Goal: Task Accomplishment & Management: Complete application form

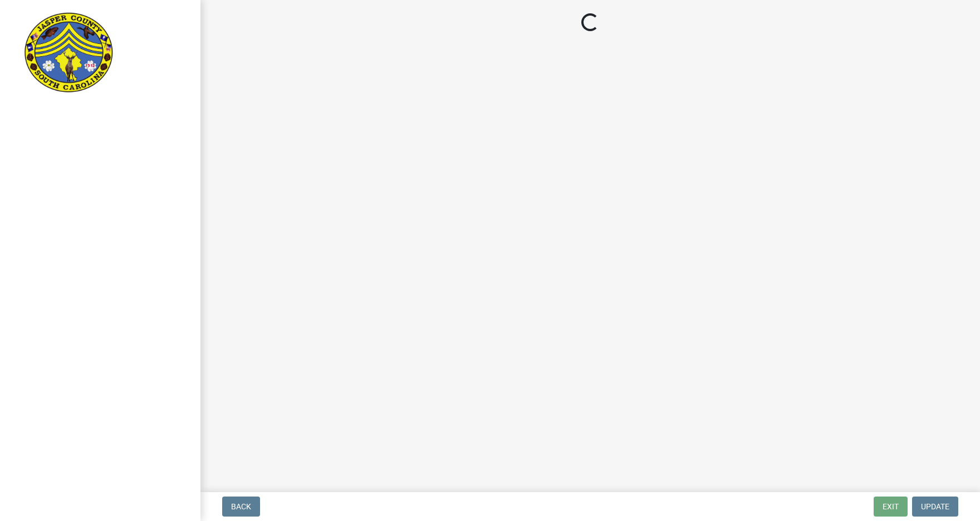
select select "3: 3"
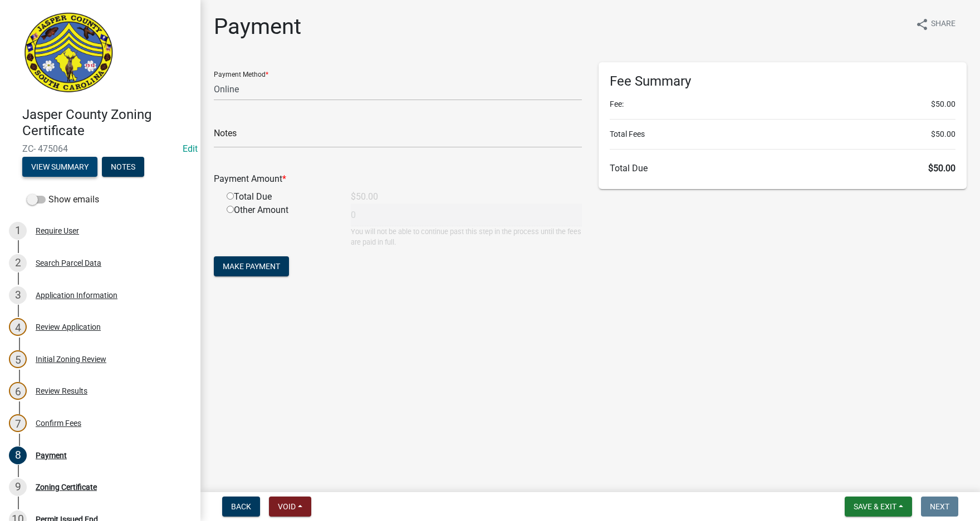
click at [70, 169] on button "View Summary" at bounding box center [59, 167] width 75 height 20
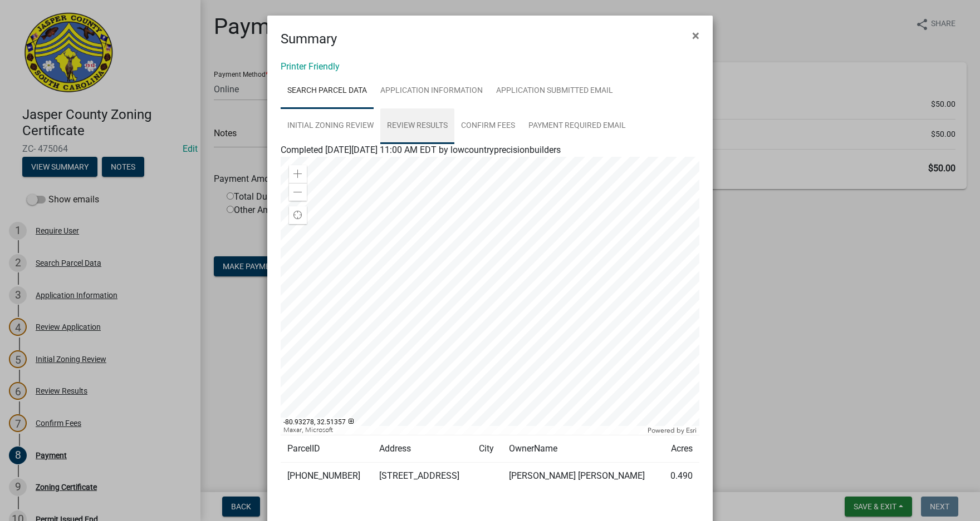
click at [402, 125] on link "Review Results" at bounding box center [417, 127] width 74 height 36
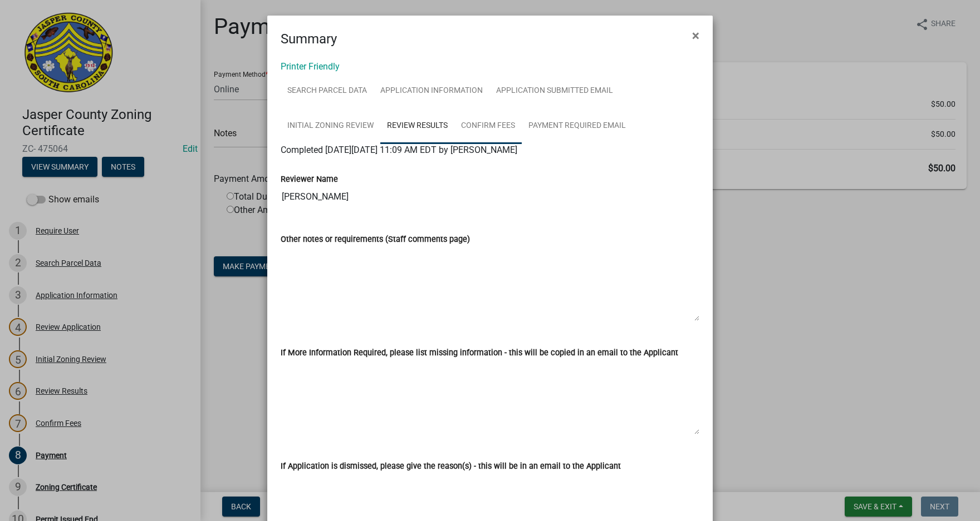
click at [473, 125] on link "Confirm Fees" at bounding box center [487, 127] width 67 height 36
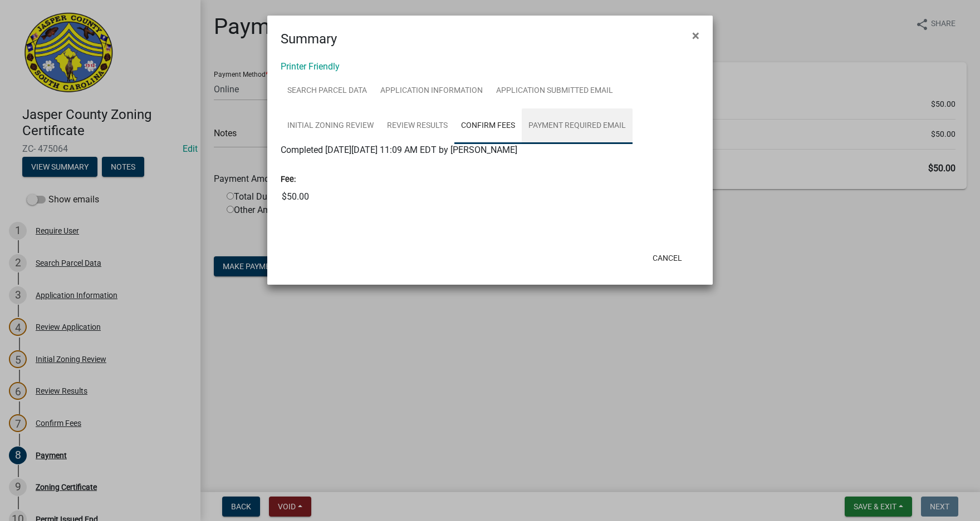
click at [546, 126] on link "Payment Required Email" at bounding box center [576, 127] width 111 height 36
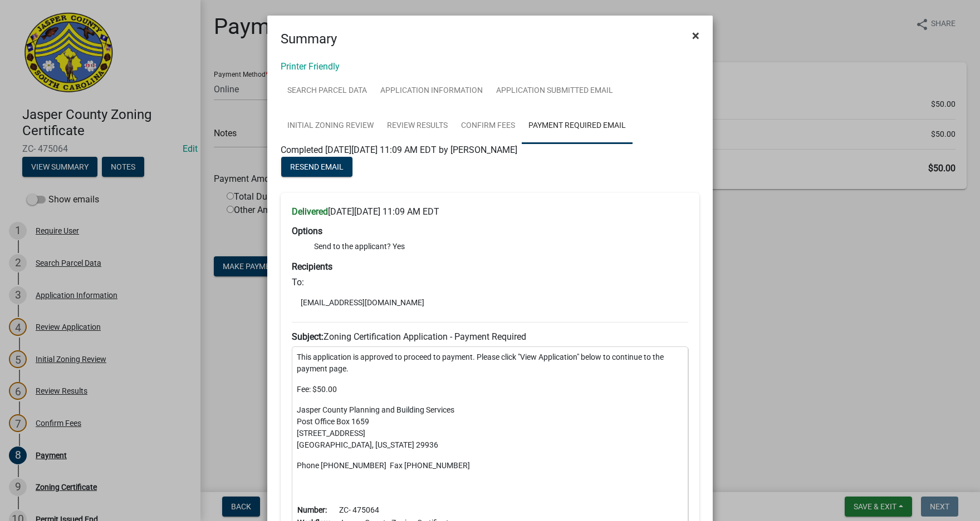
click at [692, 38] on span "×" at bounding box center [695, 36] width 7 height 16
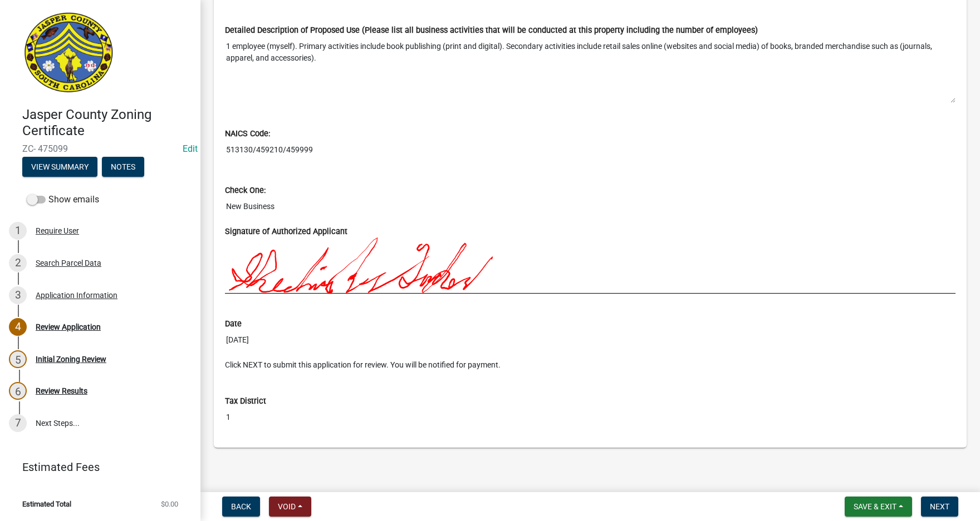
scroll to position [964, 0]
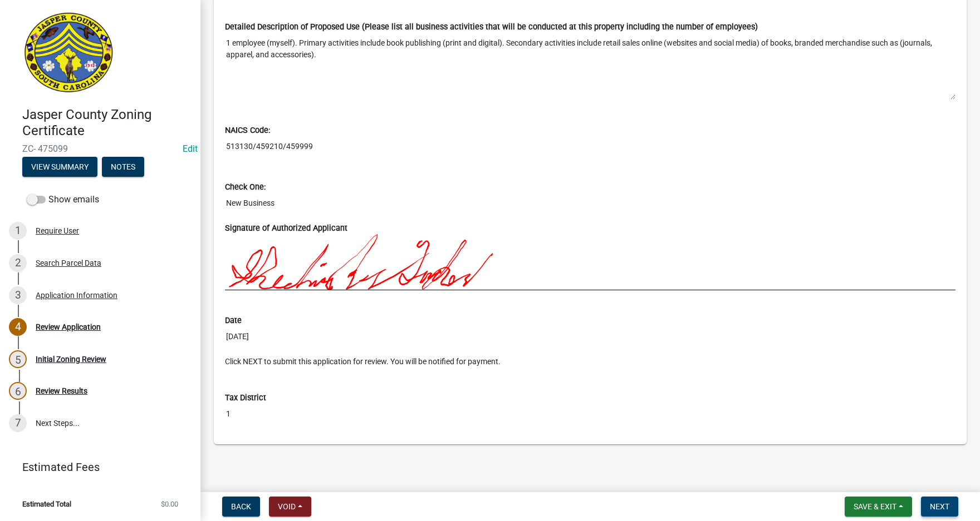
click at [939, 503] on span "Next" at bounding box center [938, 507] width 19 height 9
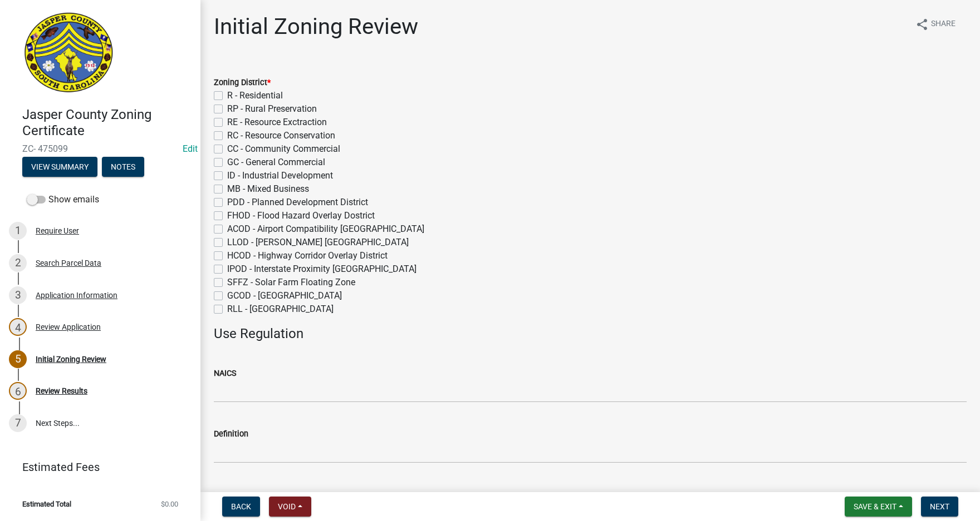
click at [227, 96] on label "R - Residential" at bounding box center [255, 95] width 56 height 13
click at [227, 96] on input "R - Residential" at bounding box center [230, 92] width 7 height 7
checkbox input "true"
checkbox input "false"
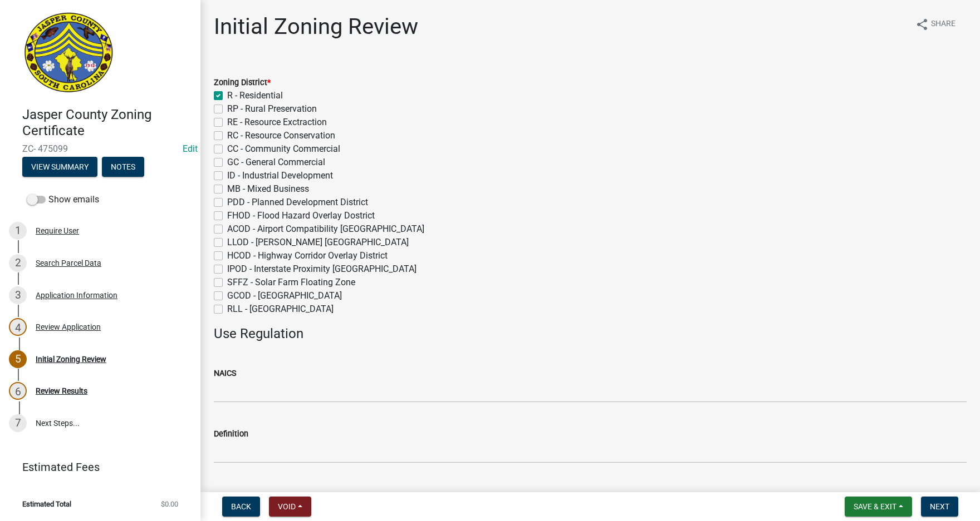
checkbox input "false"
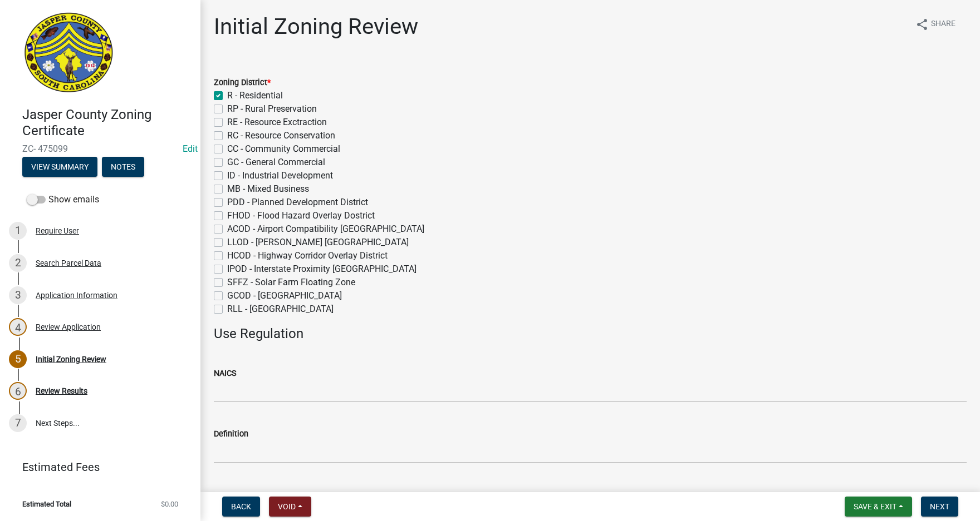
checkbox input "false"
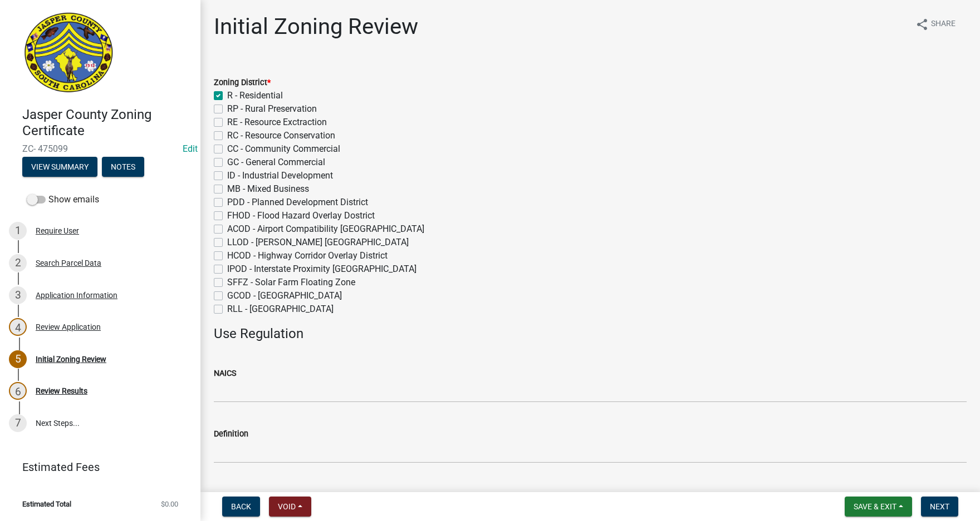
checkbox input "false"
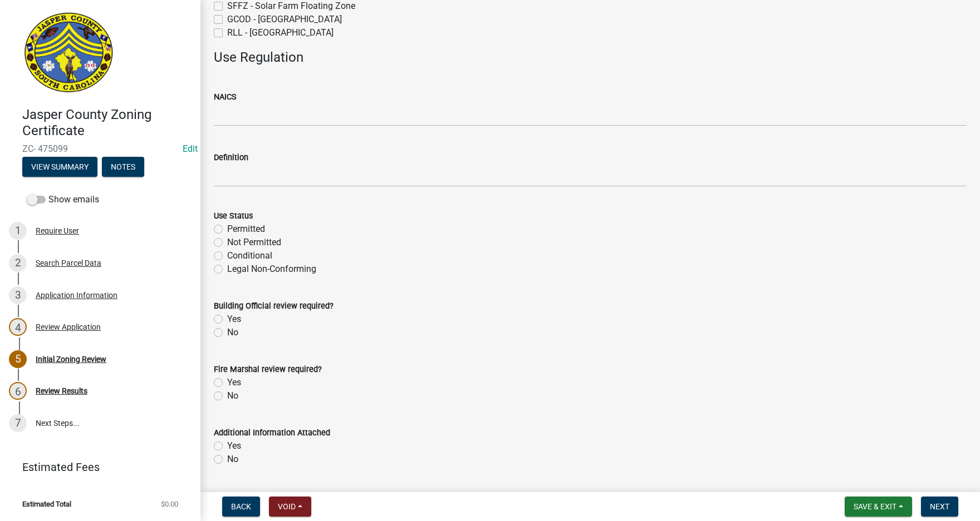
scroll to position [278, 0]
drag, startPoint x: 934, startPoint y: 506, endPoint x: 908, endPoint y: 445, distance: 66.1
click at [934, 505] on span "Next" at bounding box center [938, 507] width 19 height 9
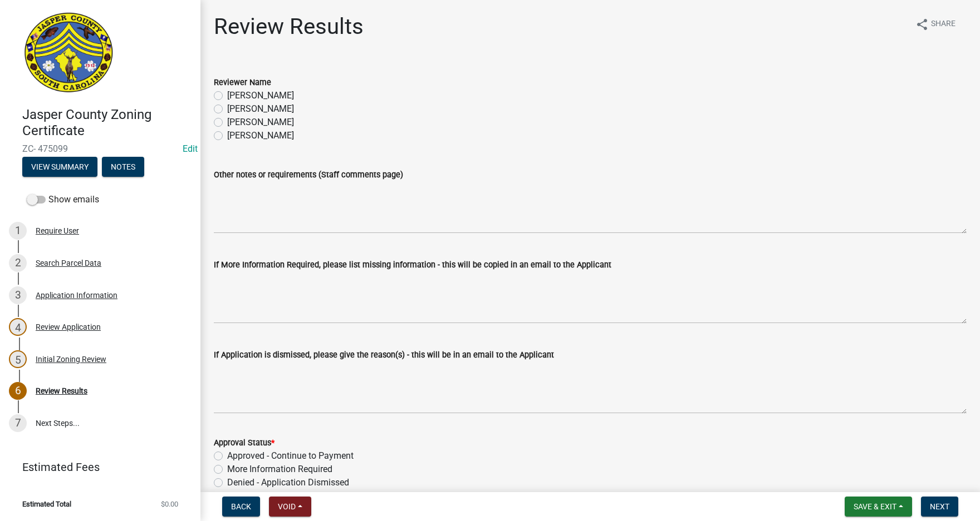
click at [227, 108] on label "[PERSON_NAME]" at bounding box center [260, 108] width 67 height 13
click at [227, 108] on input "[PERSON_NAME]" at bounding box center [230, 105] width 7 height 7
radio input "true"
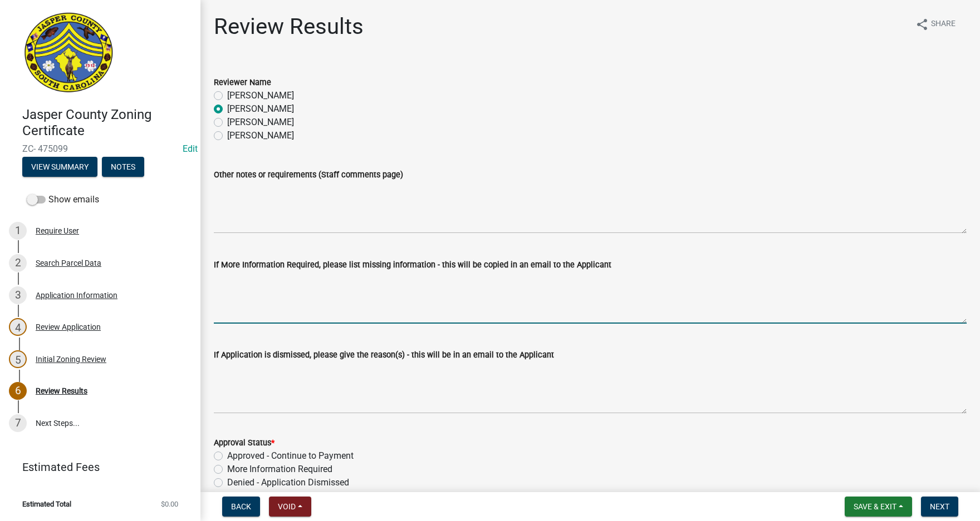
click at [239, 274] on textarea "If More Information Required, please list missing information - this will be co…" at bounding box center [590, 298] width 752 height 52
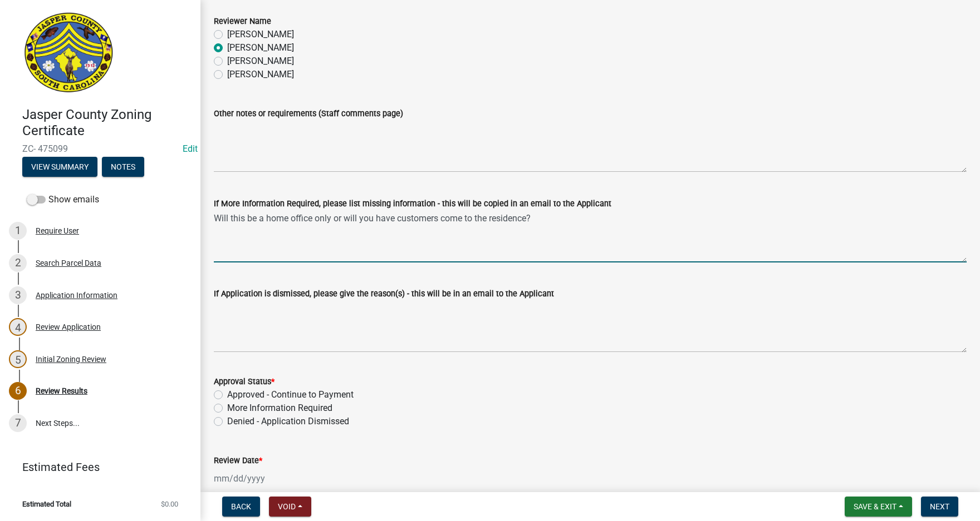
scroll to position [111, 0]
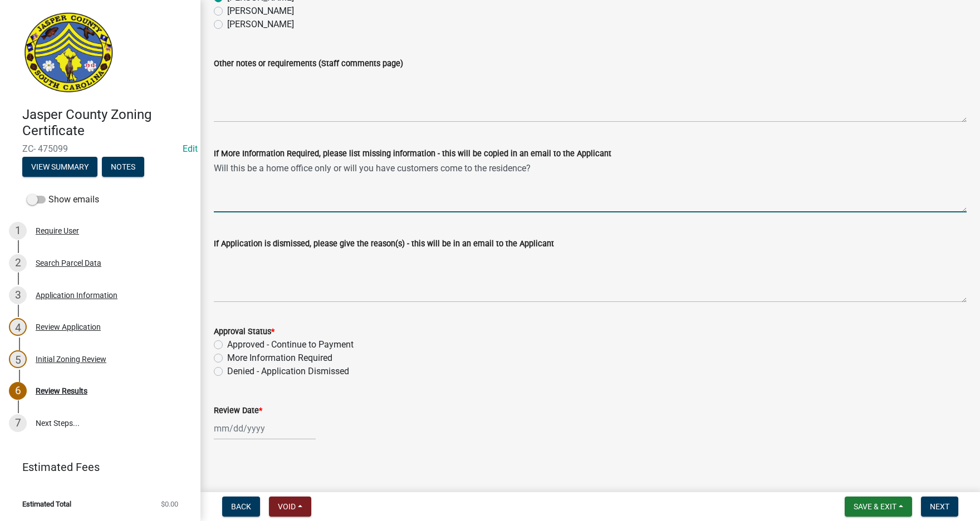
type textarea "Will this be a home office only or will you have customers come to the residenc…"
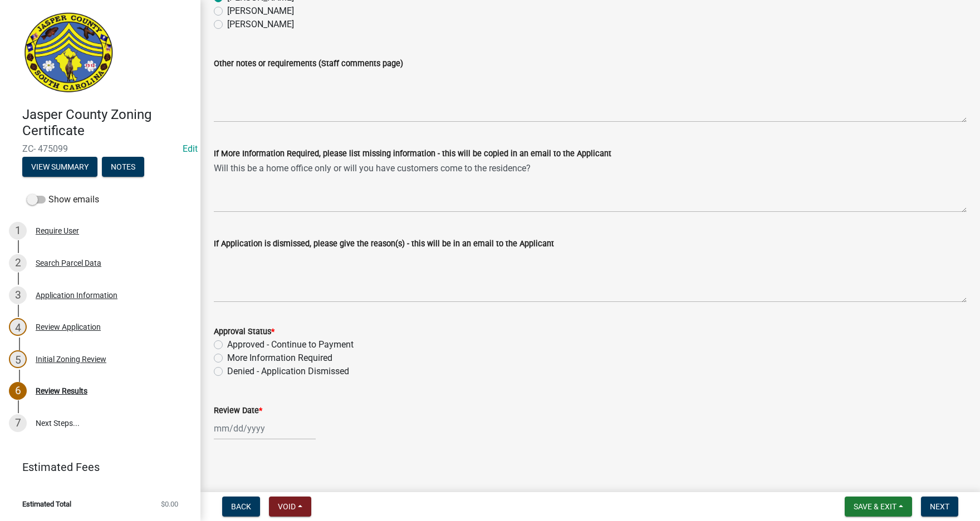
click at [227, 359] on label "More Information Required" at bounding box center [279, 358] width 105 height 13
click at [227, 359] on input "More Information Required" at bounding box center [230, 355] width 7 height 7
radio input "true"
click at [248, 428] on div at bounding box center [265, 428] width 102 height 23
select select "9"
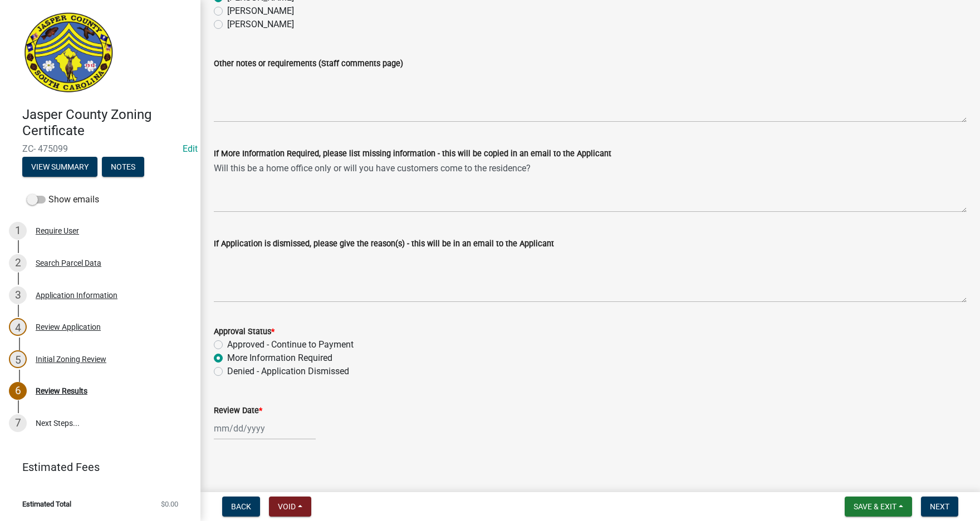
select select "2025"
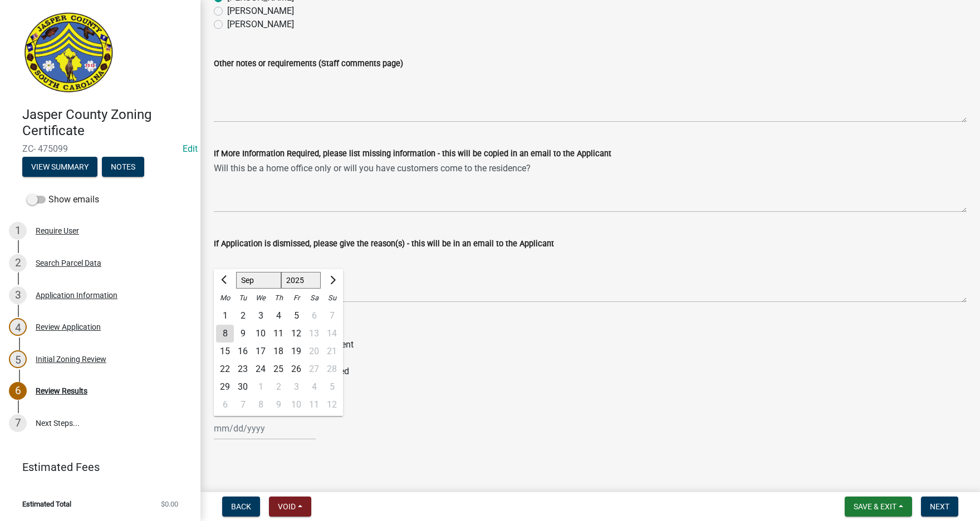
click at [228, 333] on div "8" at bounding box center [225, 334] width 18 height 18
type input "[DATE]"
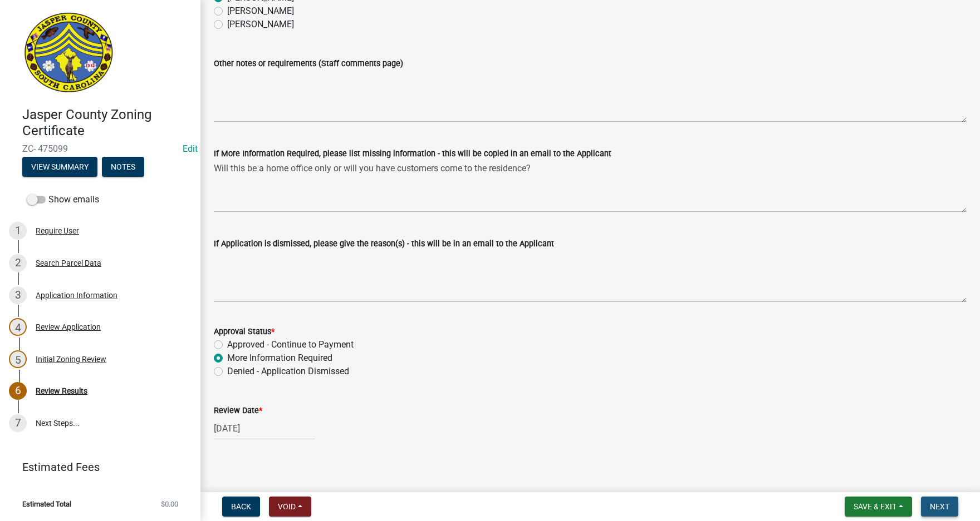
click at [947, 503] on span "Next" at bounding box center [938, 507] width 19 height 9
